Goal: Task Accomplishment & Management: Manage account settings

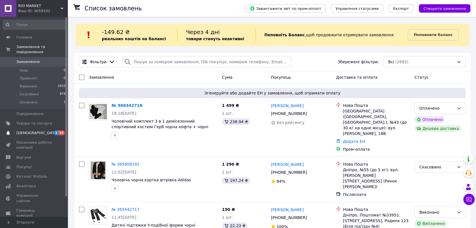
click at [22, 131] on span "[DEMOGRAPHIC_DATA]" at bounding box center [37, 133] width 42 height 5
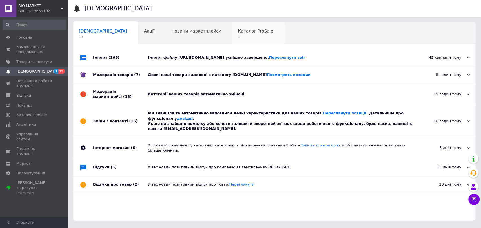
click at [238, 32] on span "Каталог ProSale" at bounding box center [255, 31] width 35 height 5
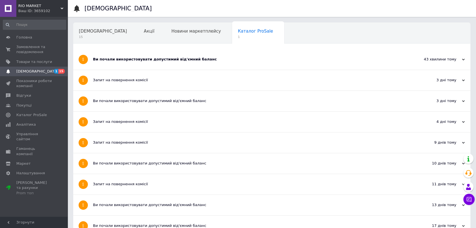
click at [119, 63] on div "Ви почали використовувати допустимий від'ємний баланс" at bounding box center [250, 59] width 315 height 21
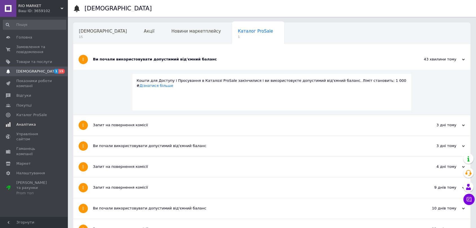
click at [16, 124] on span "Аналітика" at bounding box center [25, 124] width 19 height 5
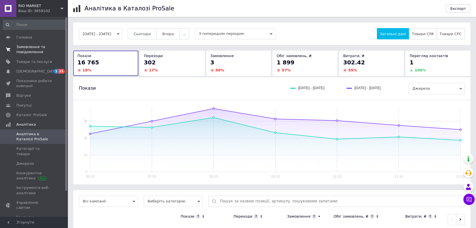
click at [26, 49] on span "Замовлення та повідомлення" at bounding box center [34, 49] width 36 height 10
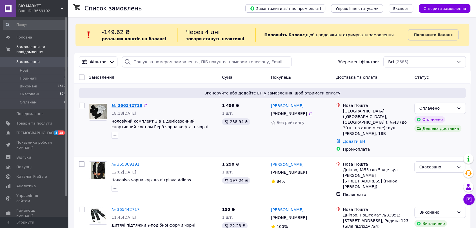
click at [121, 105] on link "№ 366342718" at bounding box center [126, 105] width 31 height 5
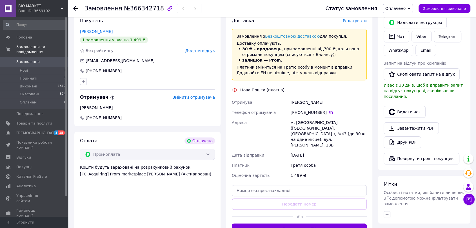
scroll to position [125, 0]
click at [295, 102] on div "[PERSON_NAME]" at bounding box center [328, 102] width 78 height 10
copy div "[PERSON_NAME]"
click at [308, 104] on div "[PERSON_NAME]" at bounding box center [328, 102] width 78 height 10
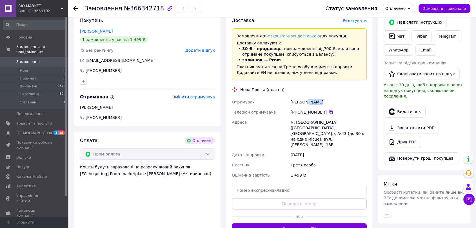
click at [308, 104] on div "[PERSON_NAME]" at bounding box center [328, 102] width 78 height 10
copy div "[PERSON_NAME]"
drag, startPoint x: 297, startPoint y: 111, endPoint x: 322, endPoint y: 110, distance: 24.8
click at [322, 110] on div "[PHONE_NUMBER]" at bounding box center [329, 113] width 76 height 6
copy div "0 97 508 02 37"
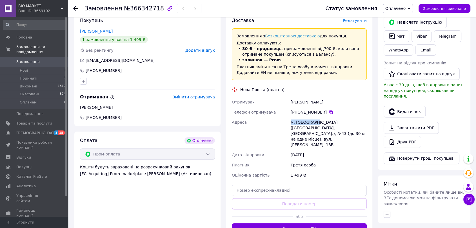
drag, startPoint x: 288, startPoint y: 121, endPoint x: 315, endPoint y: 121, distance: 26.7
click at [315, 121] on div "Отримувач [PERSON_NAME] Телефон отримувача [PHONE_NUMBER]   Адреса м. [GEOGRAPH…" at bounding box center [299, 138] width 137 height 83
copy div "Адреса [PERSON_NAME]. [GEOGRAPHIC_DATA]"
drag, startPoint x: 324, startPoint y: 127, endPoint x: 364, endPoint y: 131, distance: 40.8
click at [364, 131] on div "м. [GEOGRAPHIC_DATA] ([GEOGRAPHIC_DATA], [GEOGRAPHIC_DATA].), №43 (до 30 кг на …" at bounding box center [328, 133] width 78 height 33
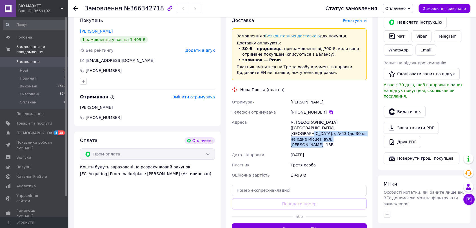
copy div "№43 (до 30 кг на одне місце): вул. [PERSON_NAME], 18В"
click at [38, 8] on span "RIO MARKET" at bounding box center [39, 5] width 42 height 5
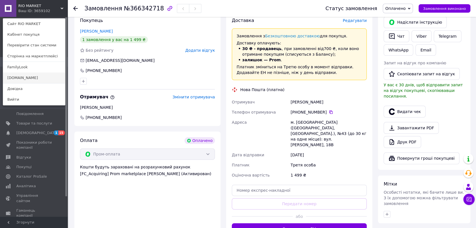
click at [24, 78] on link "[DOMAIN_NAME]" at bounding box center [34, 78] width 62 height 11
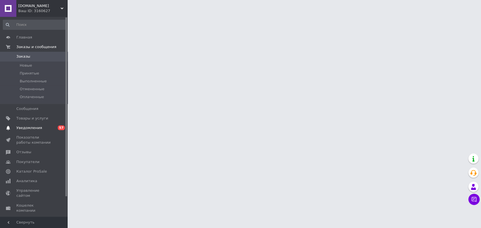
click at [26, 127] on span "Уведомления" at bounding box center [29, 128] width 26 height 5
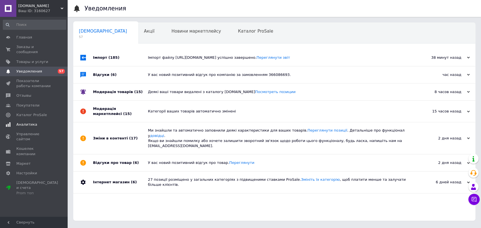
click at [19, 122] on span "Аналитика" at bounding box center [26, 124] width 21 height 5
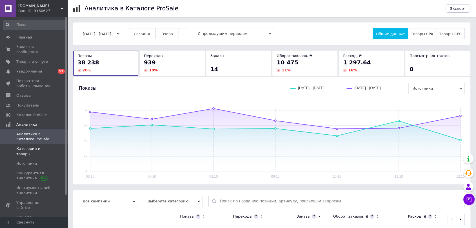
click at [26, 147] on link "Категории и товары" at bounding box center [34, 151] width 69 height 15
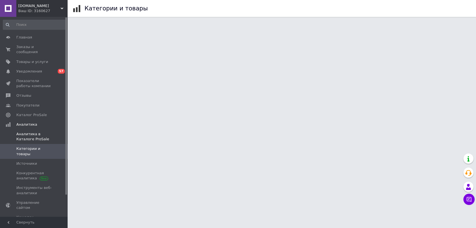
click at [23, 133] on span "Аналитика в Каталоге ProSale" at bounding box center [34, 137] width 36 height 10
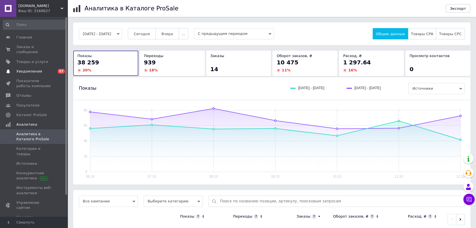
click at [27, 69] on span "Уведомления" at bounding box center [29, 71] width 26 height 5
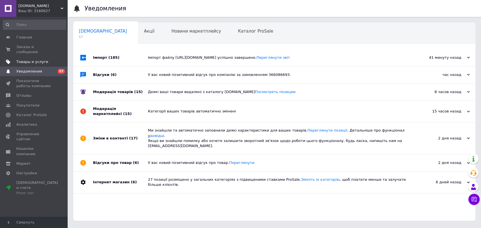
click at [22, 57] on link "Товары и услуги" at bounding box center [34, 62] width 69 height 10
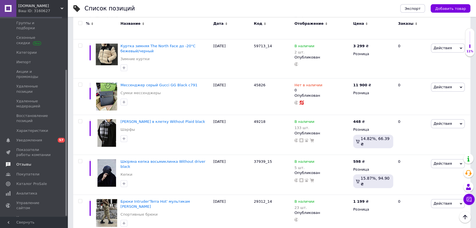
scroll to position [72, 0]
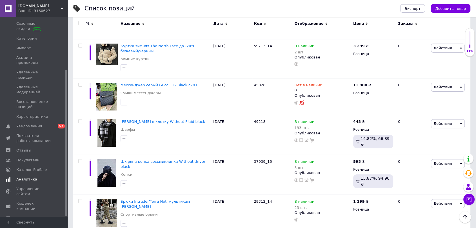
click at [24, 177] on span "Аналитика" at bounding box center [26, 179] width 21 height 5
